Goal: Navigation & Orientation: Find specific page/section

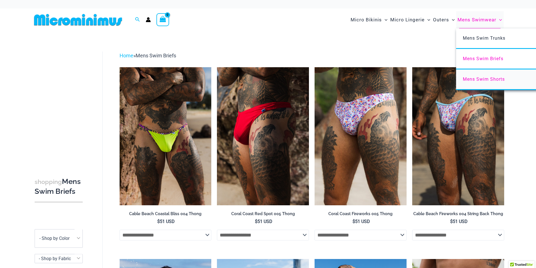
click at [488, 81] on span "Mens Swim Shorts" at bounding box center [484, 79] width 42 height 5
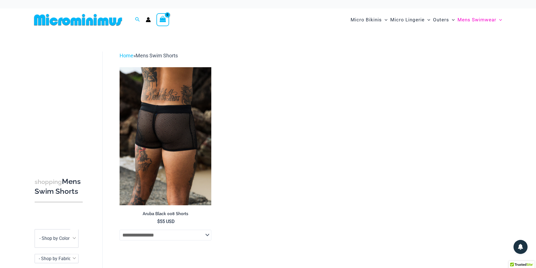
click at [154, 125] on img at bounding box center [166, 136] width 92 height 138
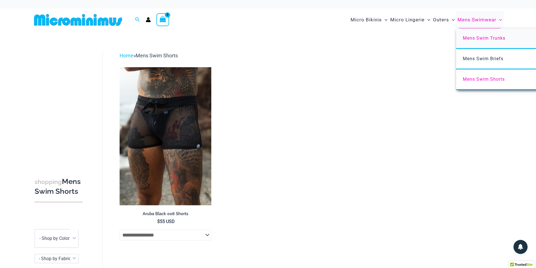
click at [481, 35] on link "Mens Swim Trunks" at bounding box center [539, 38] width 167 height 21
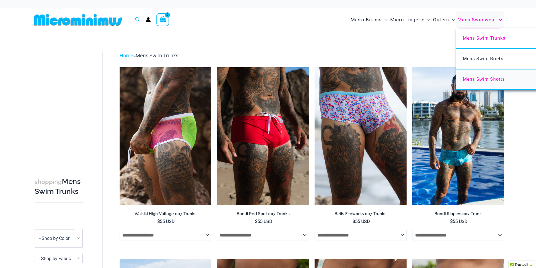
click at [486, 76] on link "Mens Swim Shorts" at bounding box center [539, 80] width 167 height 21
